Goal: Transaction & Acquisition: Download file/media

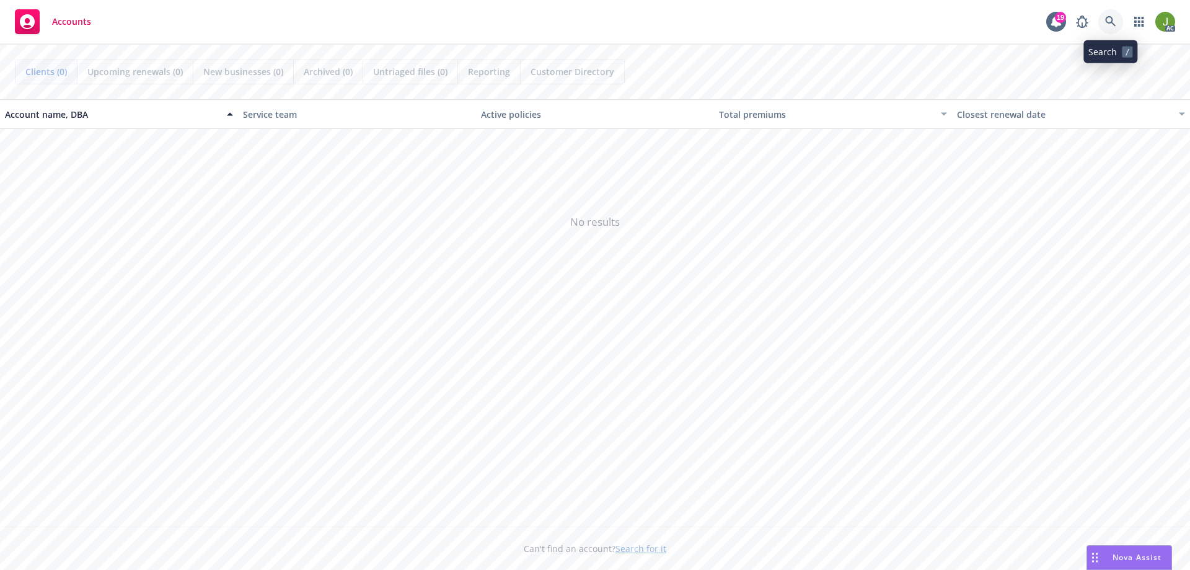
click at [1116, 25] on icon at bounding box center [1110, 21] width 11 height 11
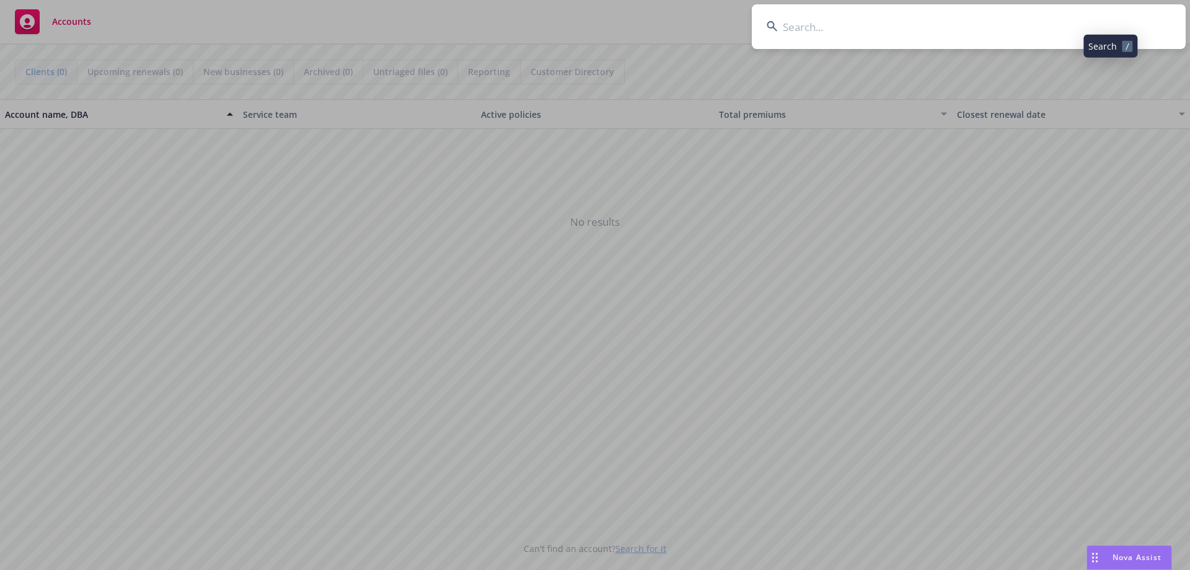
click at [1012, 35] on input at bounding box center [969, 26] width 434 height 45
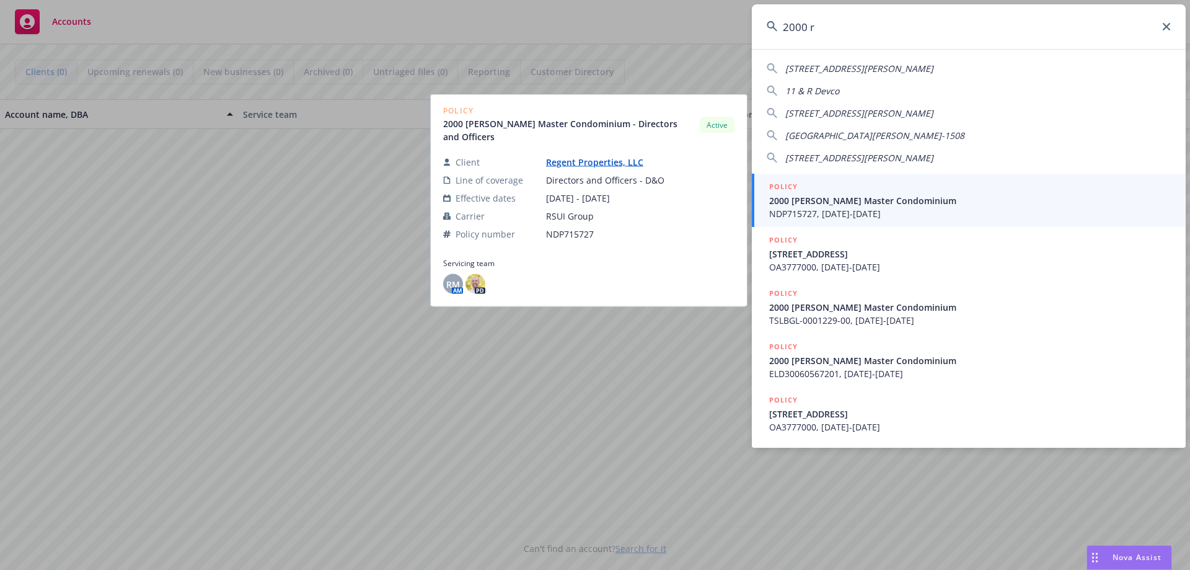
type input "2000 r"
click at [955, 213] on span "NDP715727, [DATE]-[DATE]" at bounding box center [970, 213] width 402 height 13
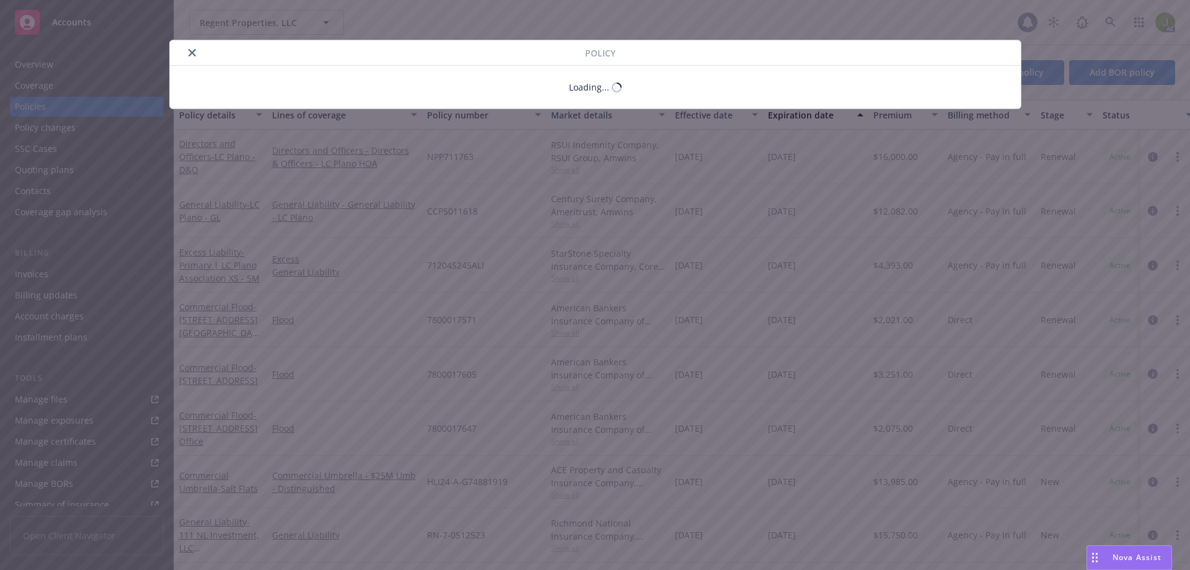
click at [82, 279] on div "Policy Loading..." at bounding box center [595, 285] width 1190 height 570
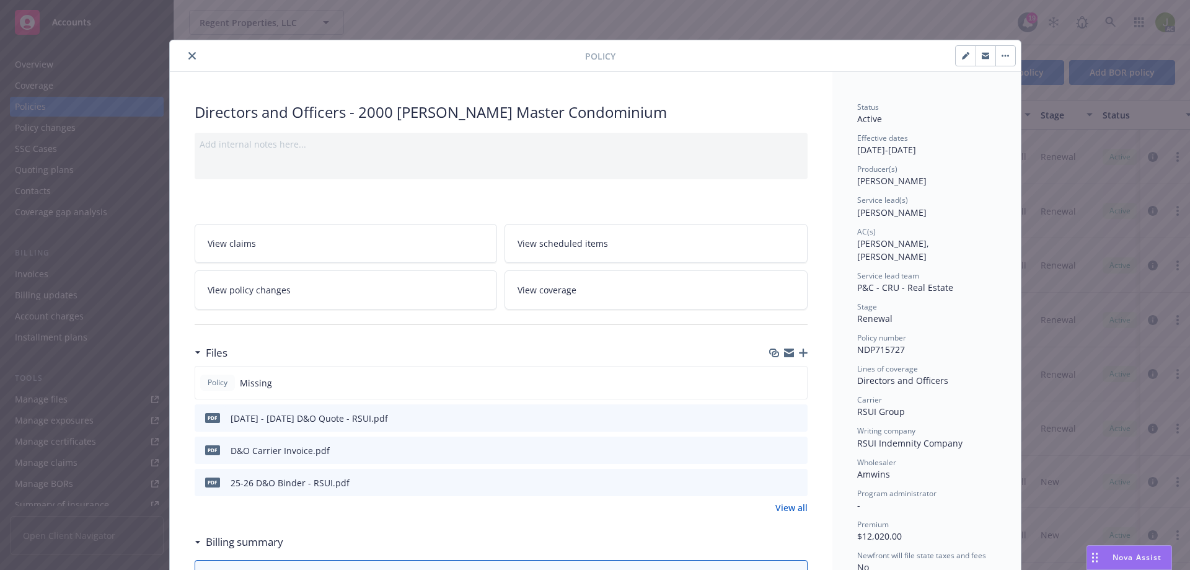
click at [198, 50] on div at bounding box center [380, 55] width 410 height 15
click at [189, 51] on button "close" at bounding box center [192, 55] width 15 height 15
click at [76, 274] on div "Invoices" at bounding box center [87, 274] width 144 height 20
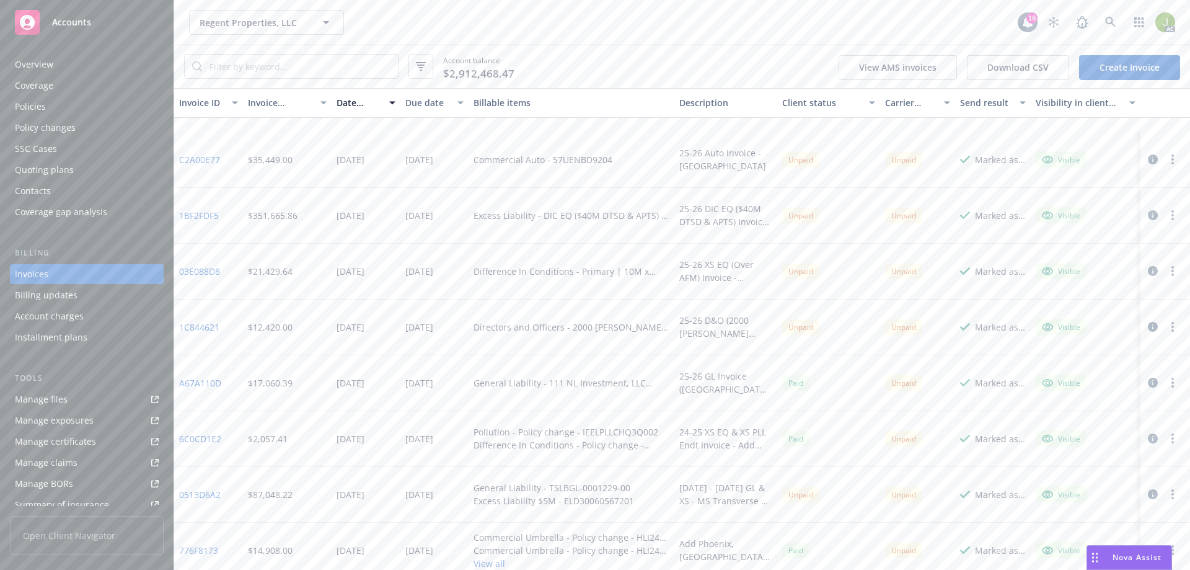
scroll to position [434, 0]
click at [205, 381] on link "0513D6A2" at bounding box center [200, 380] width 42 height 13
click at [59, 64] on div "Overview" at bounding box center [87, 65] width 144 height 20
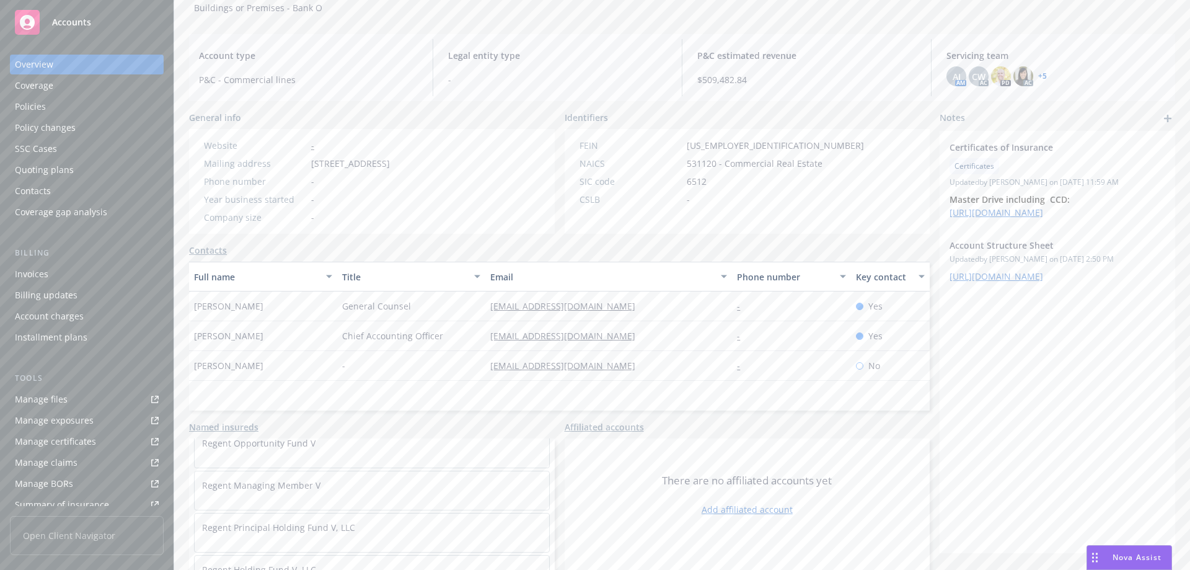
scroll to position [5332, 0]
click at [245, 423] on link "Named insureds" at bounding box center [223, 426] width 69 height 13
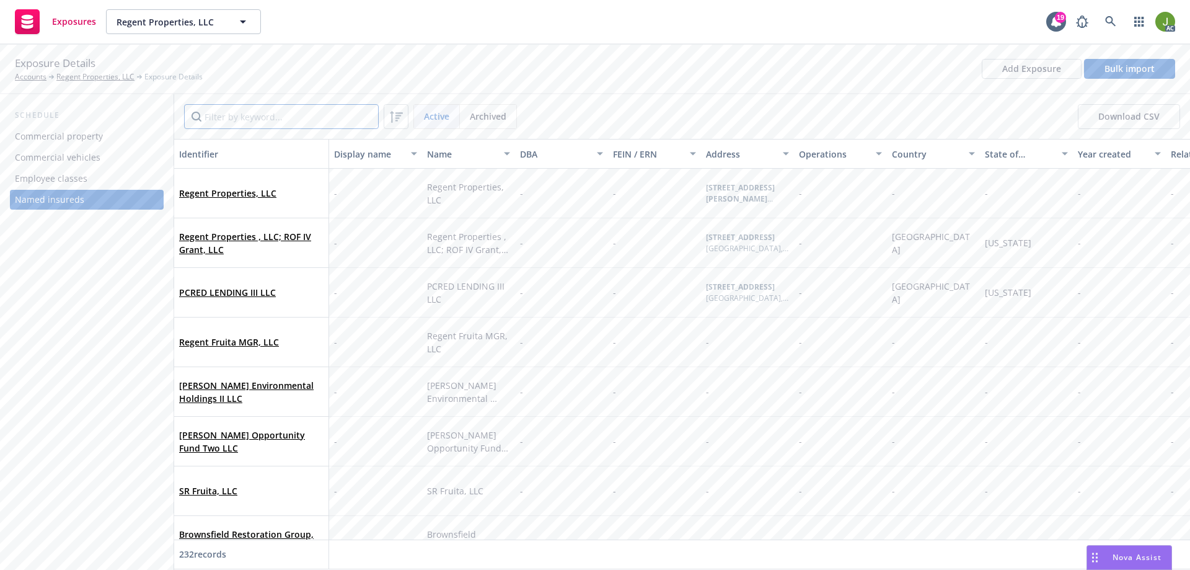
click at [314, 113] on input "Filter by keyword..." at bounding box center [281, 116] width 195 height 25
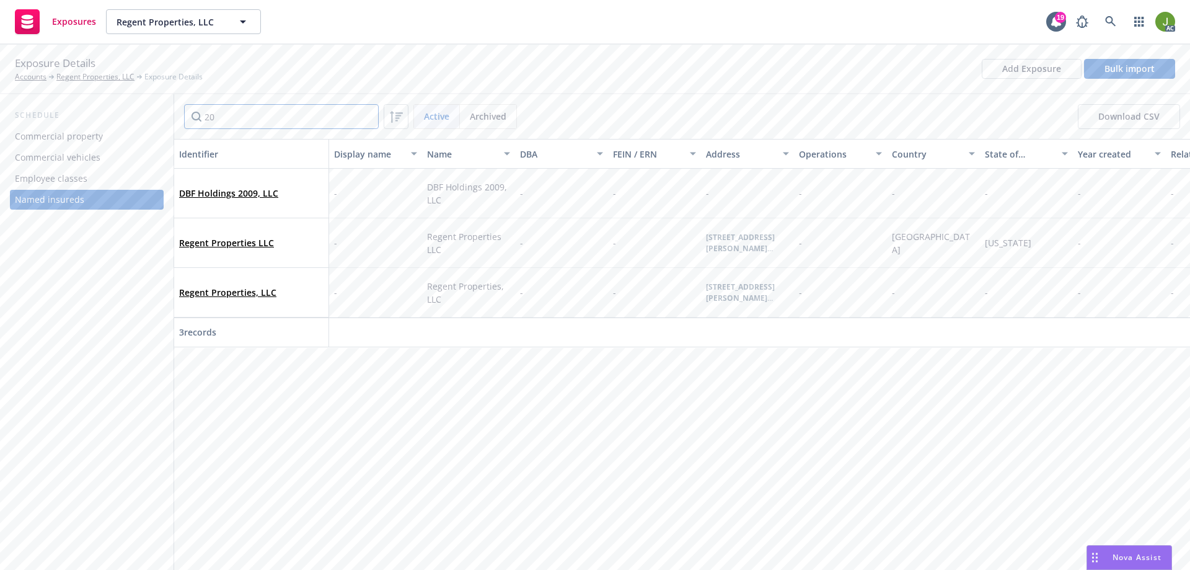
type input "2"
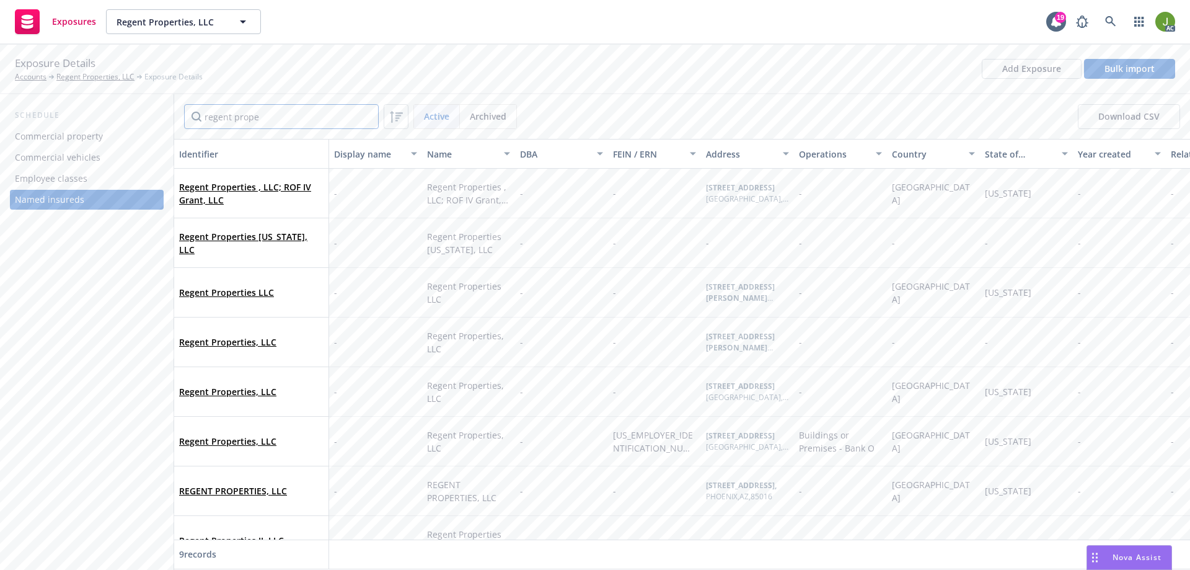
type input "regent prope"
click at [1119, 22] on link at bounding box center [1111, 21] width 25 height 25
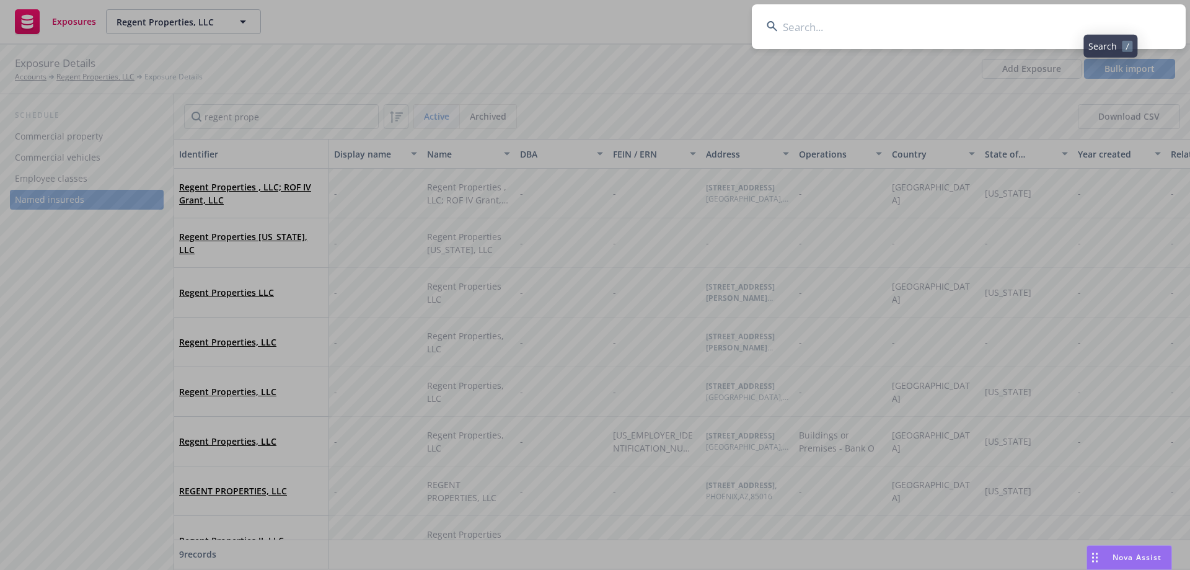
click at [1076, 30] on input at bounding box center [969, 26] width 434 height 45
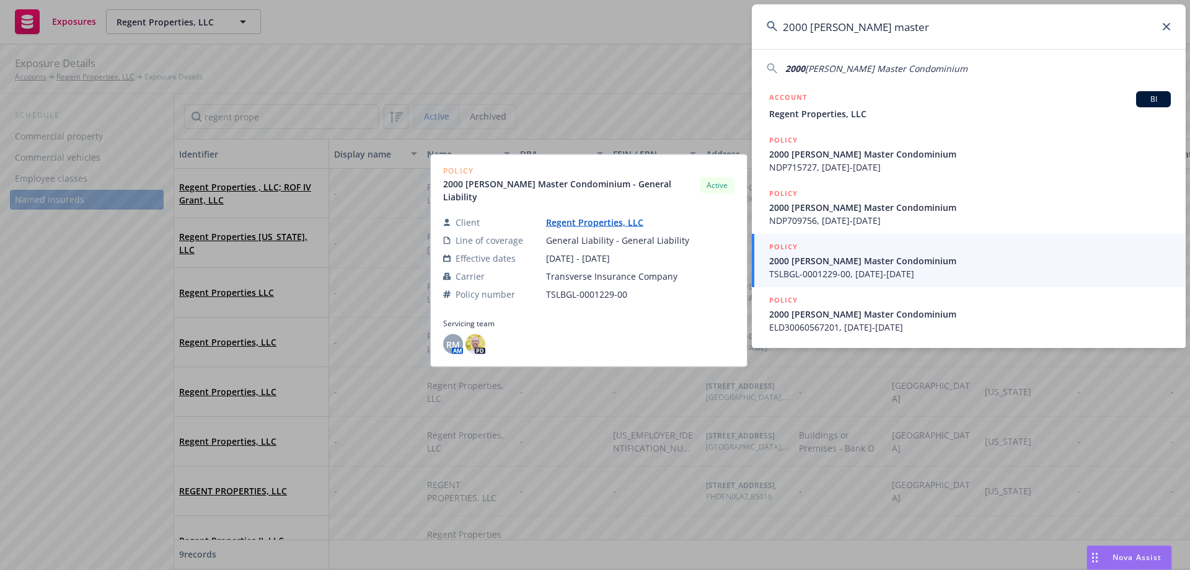
type input "2000 [PERSON_NAME] master"
click at [939, 257] on span "2000 [PERSON_NAME] Master Condominium" at bounding box center [970, 260] width 402 height 13
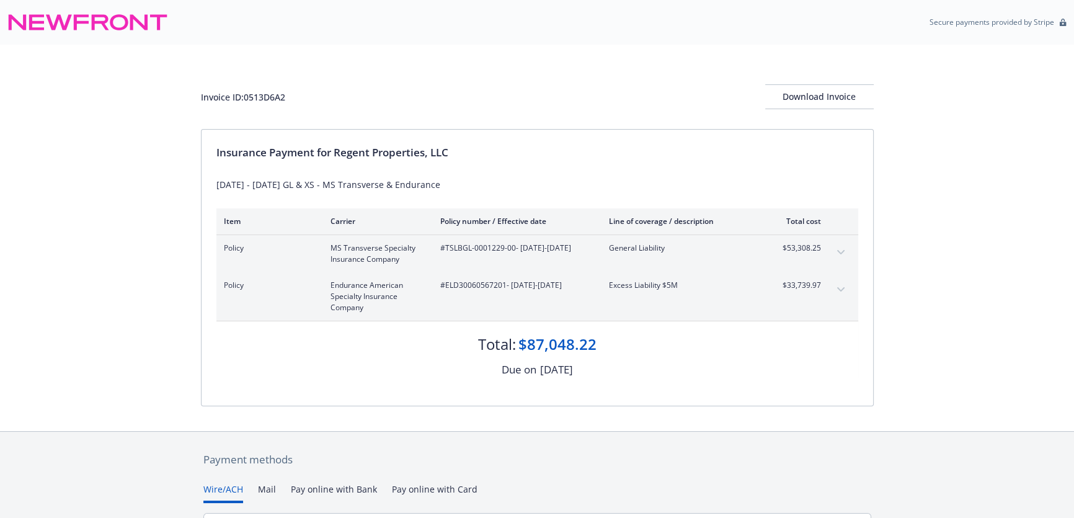
click at [872, 84] on div "Invoice ID: 0513D6A2 Download Invoice" at bounding box center [537, 96] width 673 height 25
click at [865, 93] on button "Download Invoice" at bounding box center [819, 96] width 109 height 25
